Goal: Information Seeking & Learning: Find specific fact

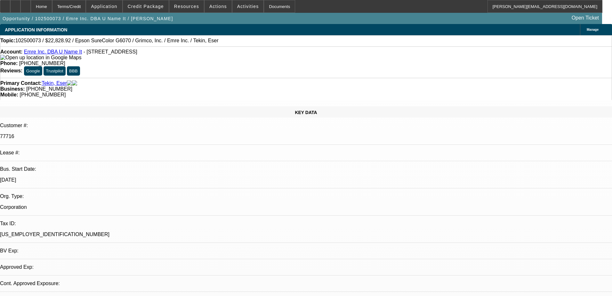
select select "0"
select select "2"
select select "0"
select select "2"
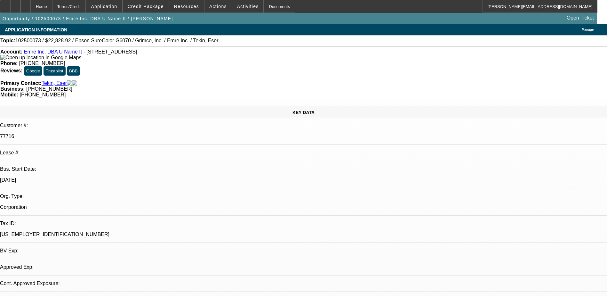
select select "0"
select select "2"
select select "0"
select select "2"
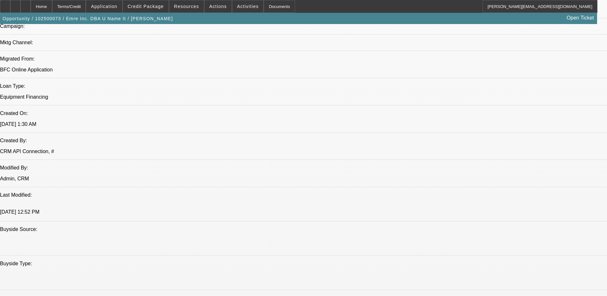
scroll to position [384, 0]
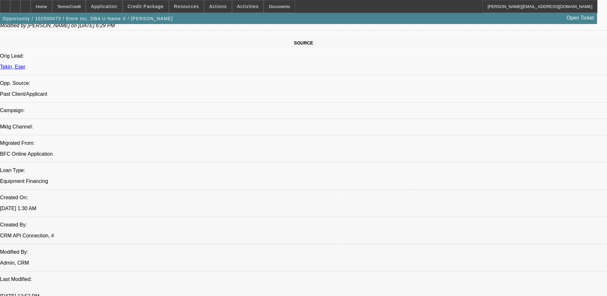
drag, startPoint x: 459, startPoint y: 117, endPoint x: 491, endPoint y: 120, distance: 32.4
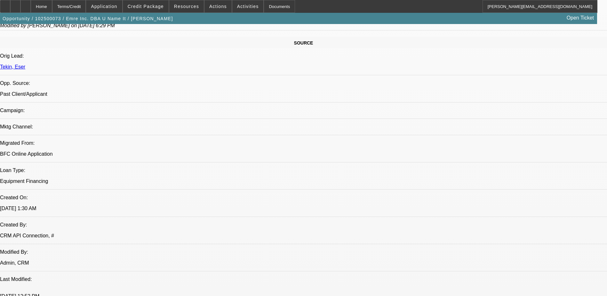
drag, startPoint x: 478, startPoint y: 126, endPoint x: 461, endPoint y: 111, distance: 23.6
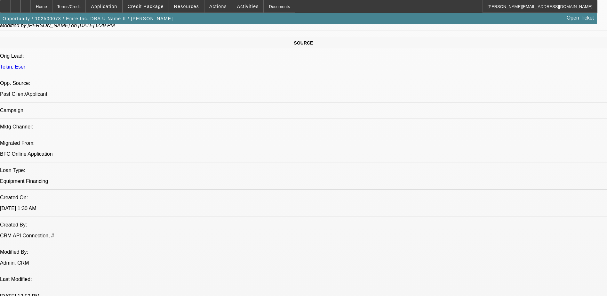
scroll to position [0, 0]
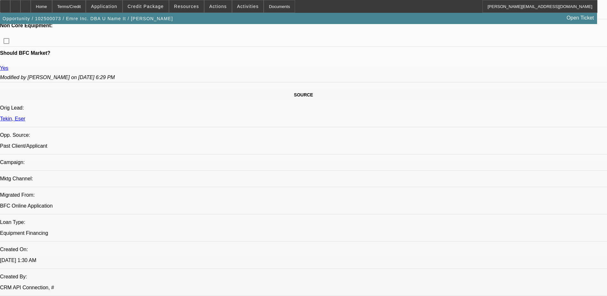
scroll to position [320, 0]
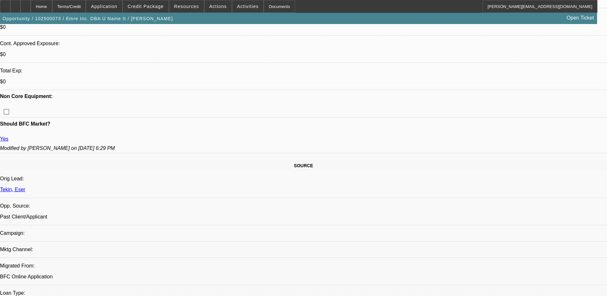
scroll to position [256, 0]
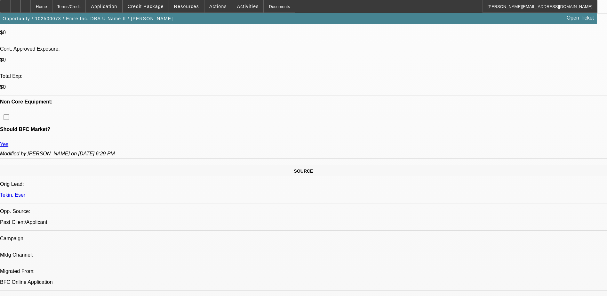
drag, startPoint x: 483, startPoint y: 207, endPoint x: 407, endPoint y: 207, distance: 75.2
drag, startPoint x: 407, startPoint y: 207, endPoint x: 430, endPoint y: 208, distance: 22.7
copy div "[URL][DOMAIN_NAME]"
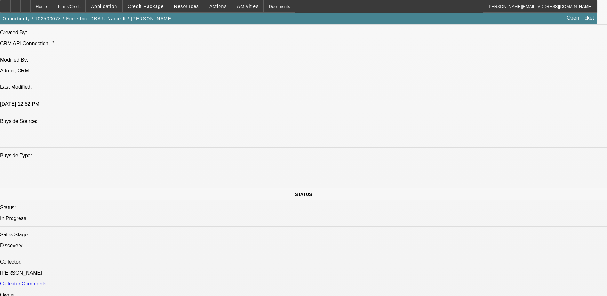
scroll to position [416, 0]
